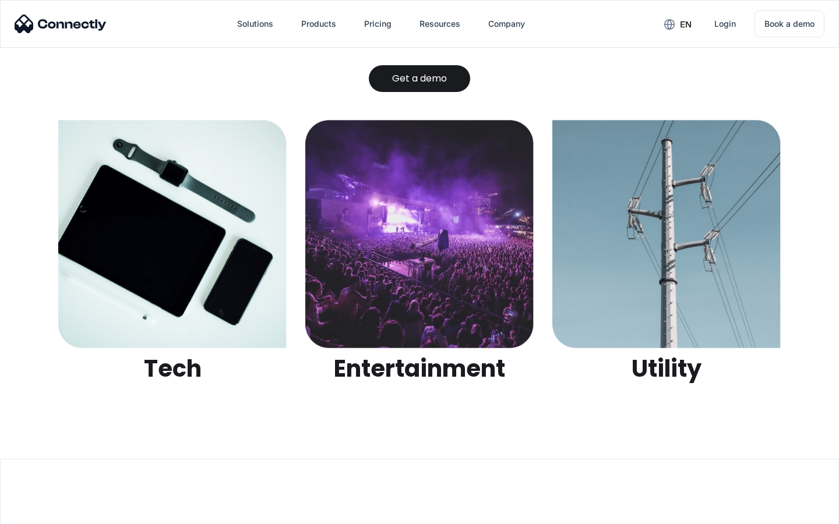
scroll to position [3674, 0]
